Goal: Task Accomplishment & Management: Use online tool/utility

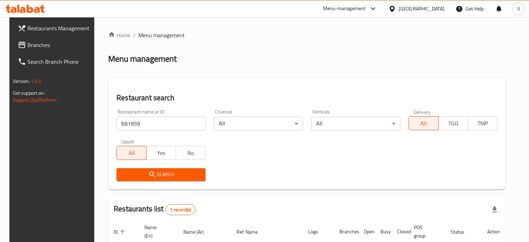
scroll to position [63, 0]
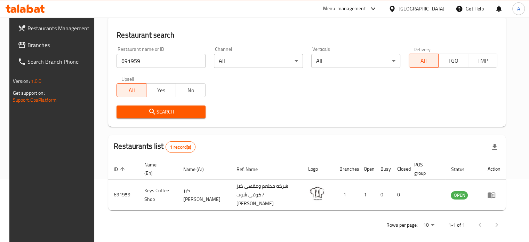
click at [153, 60] on input "691959" at bounding box center [160, 61] width 89 height 14
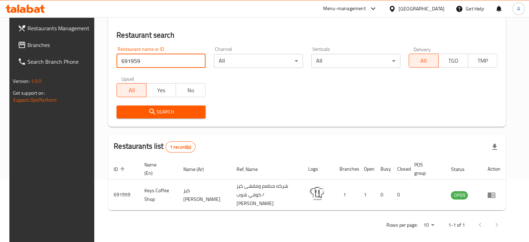
click at [153, 60] on input "691959" at bounding box center [160, 61] width 89 height 14
type input "Cakes & Co"
click at [159, 116] on span "Search" at bounding box center [161, 111] width 78 height 9
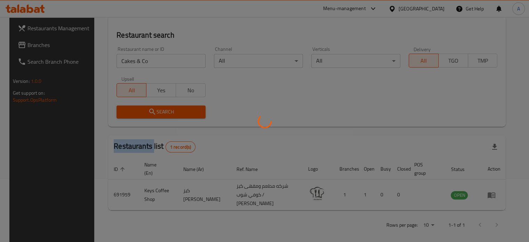
click at [159, 116] on div at bounding box center [264, 121] width 529 height 242
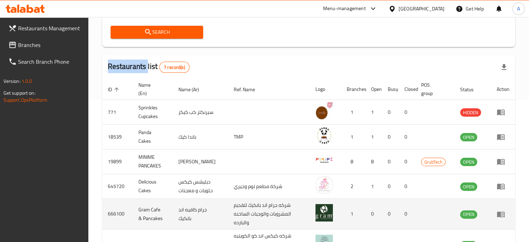
scroll to position [227, 0]
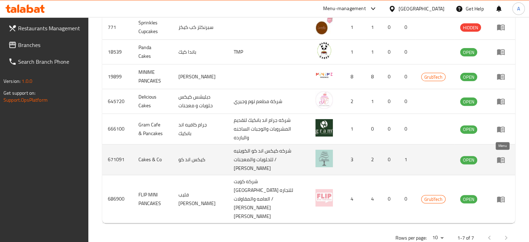
click at [502, 157] on icon "enhanced table" at bounding box center [500, 159] width 8 height 8
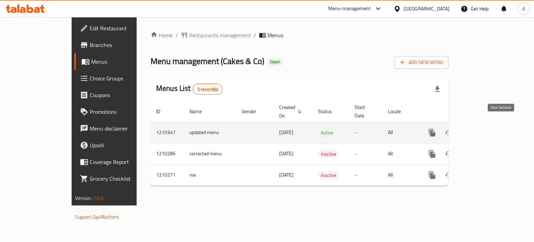
click at [486, 128] on icon "enhanced table" at bounding box center [482, 132] width 8 height 8
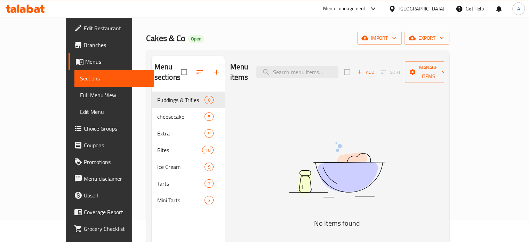
scroll to position [35, 0]
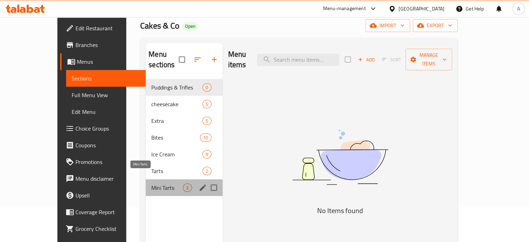
click at [151, 183] on span "Mini Tarts" at bounding box center [167, 187] width 32 height 8
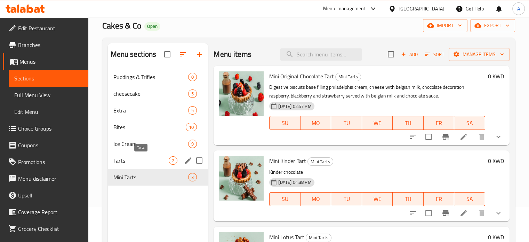
click at [145, 161] on span "Tarts" at bounding box center [141, 160] width 56 height 8
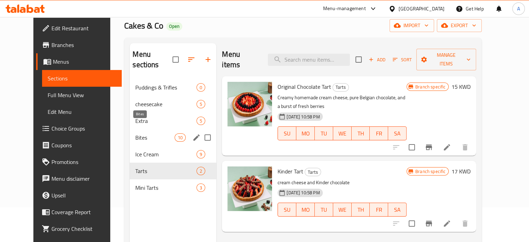
click at [143, 133] on span "Bites" at bounding box center [154, 137] width 39 height 8
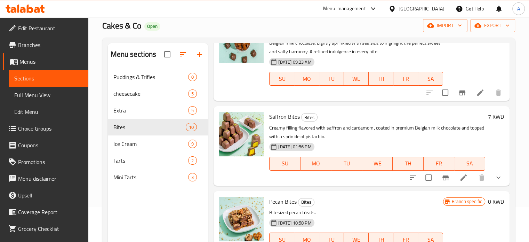
scroll to position [243, 0]
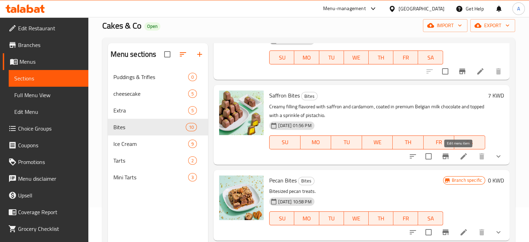
click at [459, 159] on icon at bounding box center [463, 156] width 8 height 8
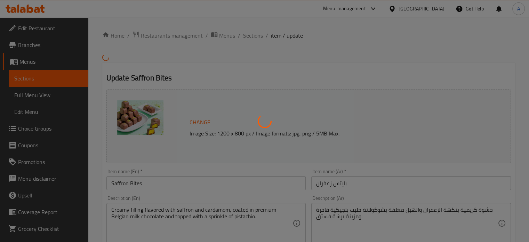
scroll to position [139, 0]
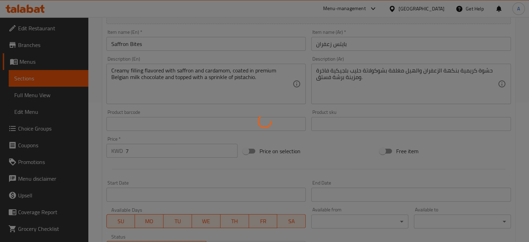
click at [146, 152] on div at bounding box center [264, 121] width 529 height 242
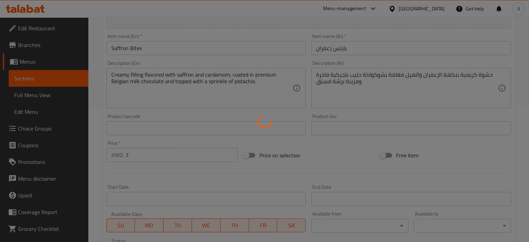
scroll to position [127, 0]
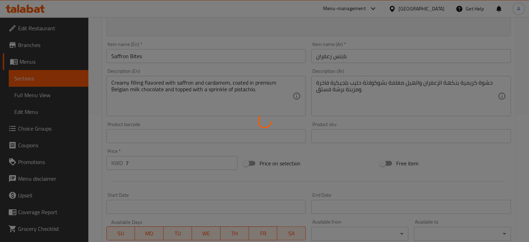
type input "اختيارك من وزن"
type input "1"
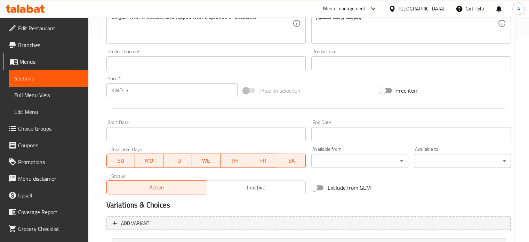
scroll to position [201, 0]
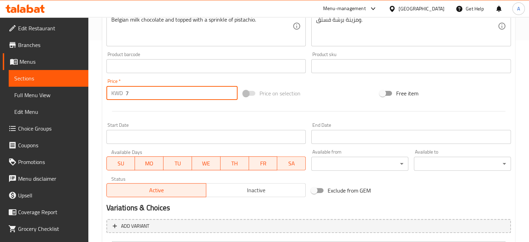
click at [147, 95] on input "7" at bounding box center [181, 93] width 112 height 14
type input "0"
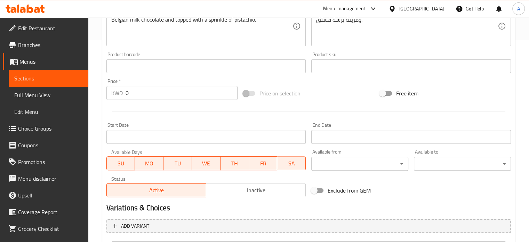
click at [161, 118] on div at bounding box center [309, 111] width 410 height 17
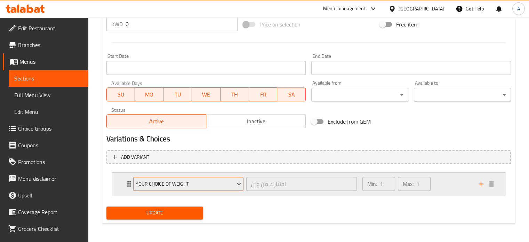
scroll to position [271, 0]
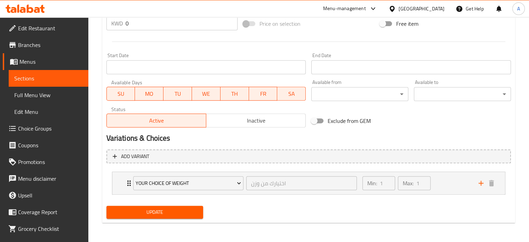
click at [155, 211] on span "Update" at bounding box center [155, 212] width 86 height 9
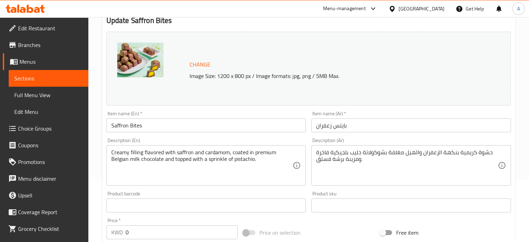
click at [31, 7] on icon at bounding box center [30, 9] width 7 height 8
